Goal: Information Seeking & Learning: Stay updated

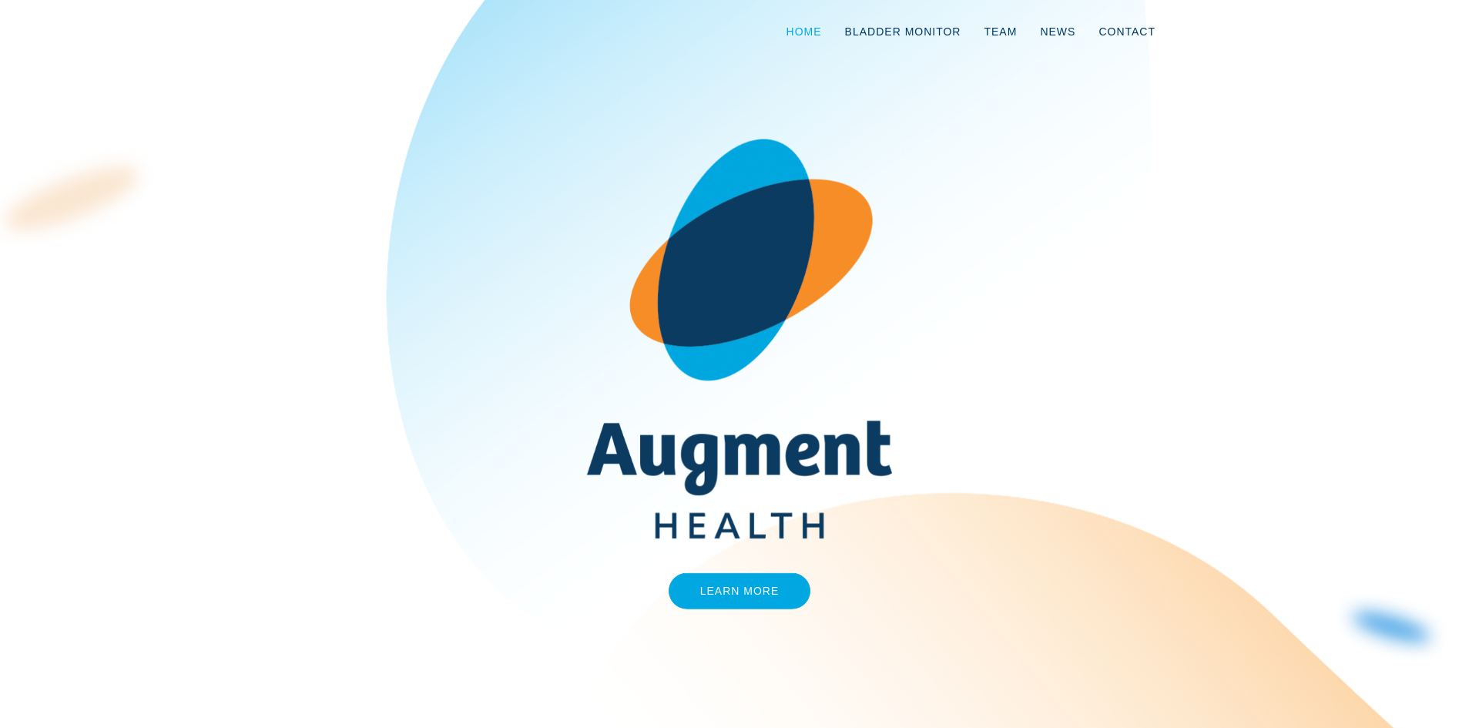
click at [821, 28] on link "Home" at bounding box center [804, 31] width 59 height 51
click at [1059, 30] on link "News" at bounding box center [1057, 31] width 59 height 51
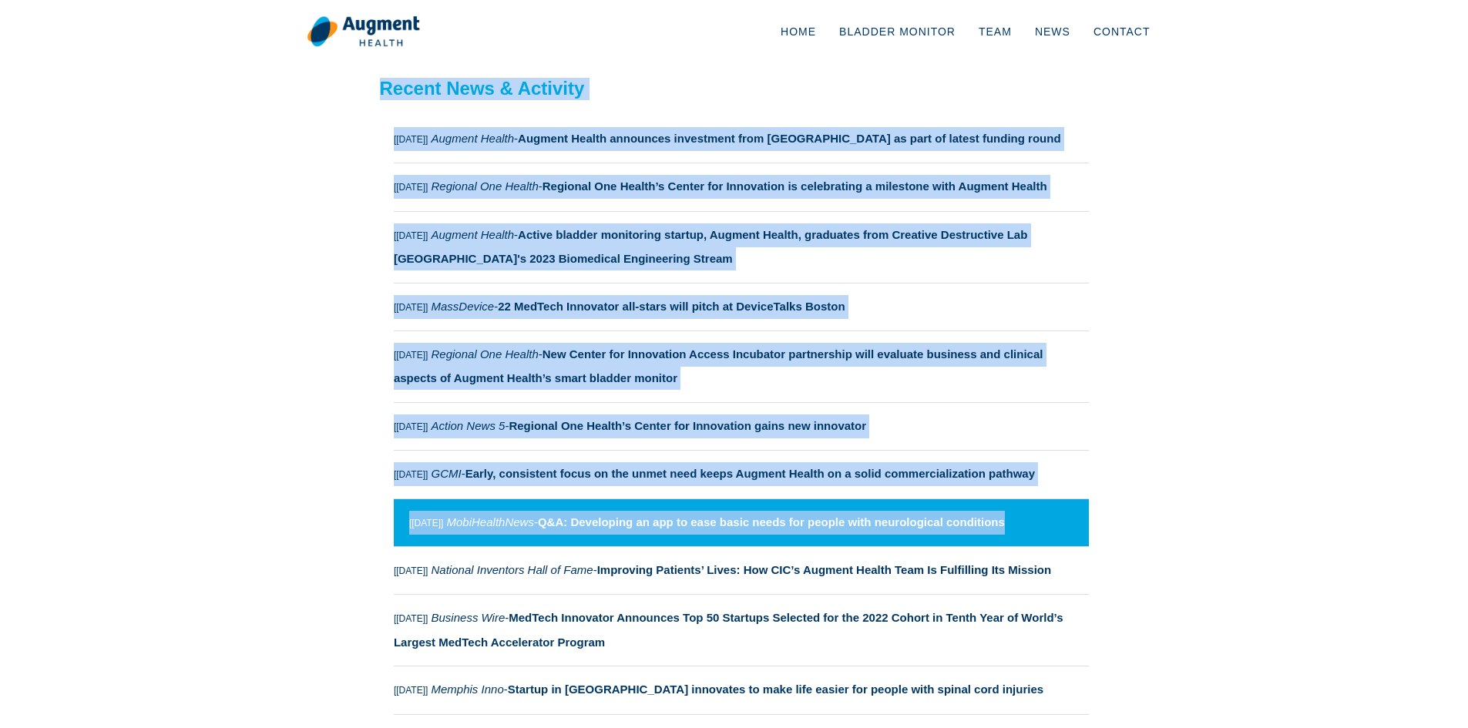
scroll to position [77, 0]
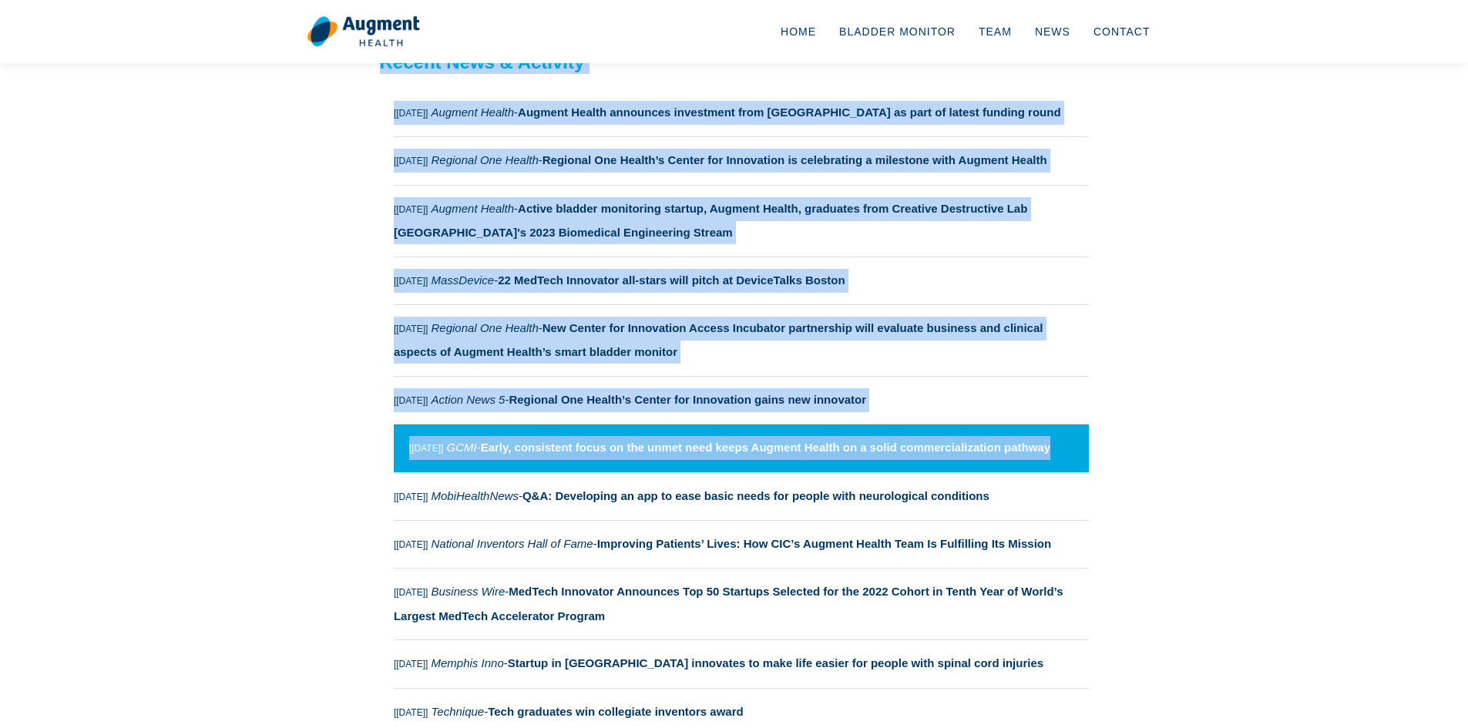
drag, startPoint x: 384, startPoint y: 133, endPoint x: 1058, endPoint y: 454, distance: 745.7
click at [1058, 454] on div "Recent News & Activity [[DATE]] Augment Health - Augment Health announces inves…" at bounding box center [734, 562] width 709 height 1021
copy div "Loremi Dolo & Sitametc [Adi 3484] Elitsed Doeius - Tempori Utlabo etdolorem ali…"
